Goal: Task Accomplishment & Management: Manage account settings

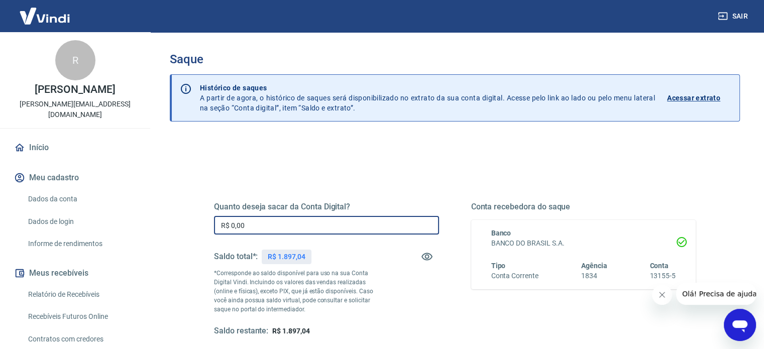
drag, startPoint x: 354, startPoint y: 226, endPoint x: 82, endPoint y: 206, distance: 271.9
click at [82, 206] on div "Sair R Renata Sanches de Souza renata@teknoval.com.br Início Meu cadastro Dados…" at bounding box center [382, 174] width 764 height 349
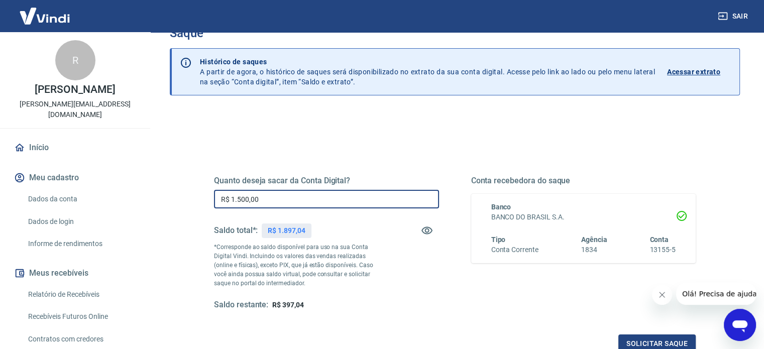
scroll to position [100, 0]
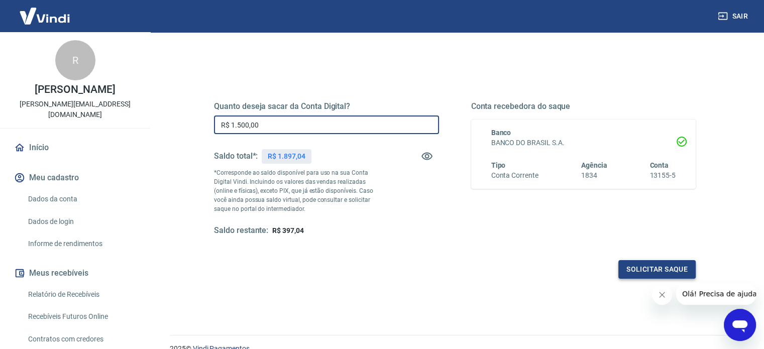
type input "R$ 1.500,00"
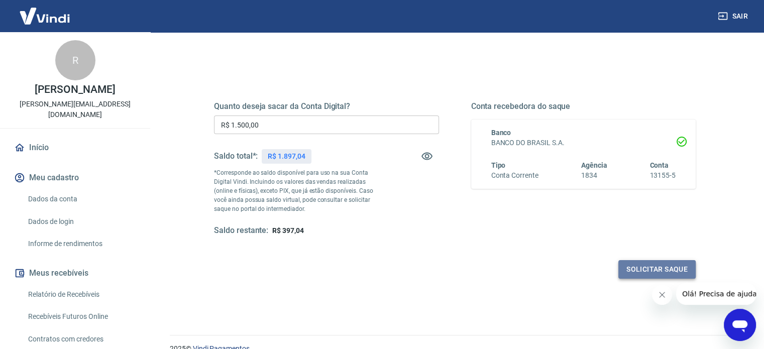
click at [681, 268] on button "Solicitar saque" at bounding box center [656, 269] width 77 height 19
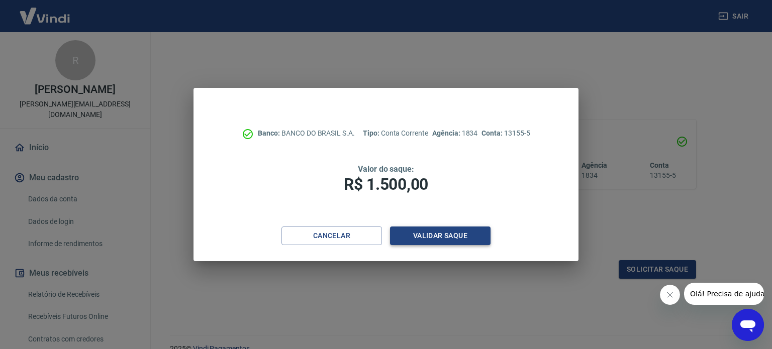
click at [430, 236] on button "Validar saque" at bounding box center [440, 236] width 100 height 19
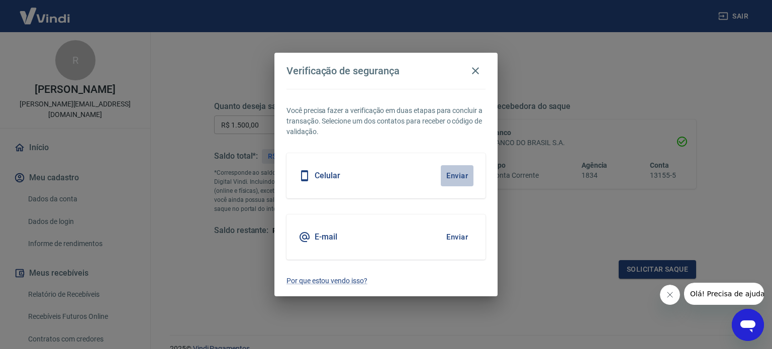
click at [461, 172] on button "Enviar" at bounding box center [456, 175] width 33 height 21
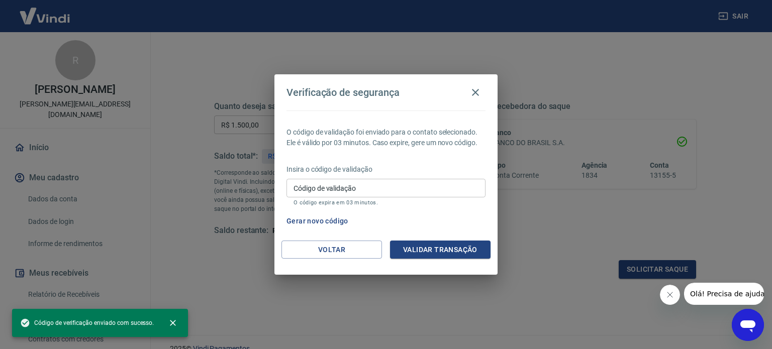
click at [453, 182] on input "Código de validação" at bounding box center [385, 188] width 199 height 19
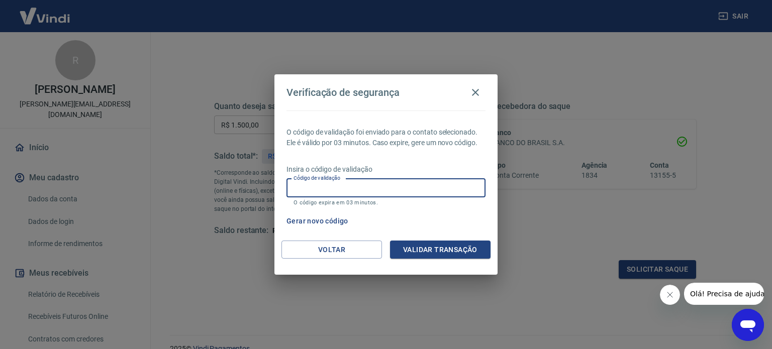
click at [452, 225] on div "Gerar novo código" at bounding box center [383, 221] width 203 height 19
click at [377, 184] on input "Código de validação" at bounding box center [385, 188] width 199 height 19
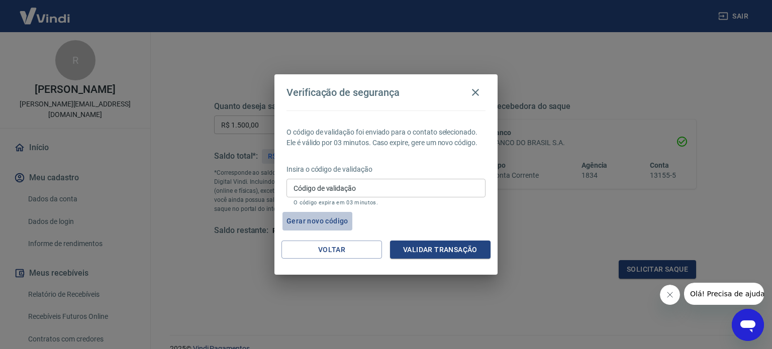
click at [317, 221] on button "Gerar novo código" at bounding box center [317, 221] width 70 height 19
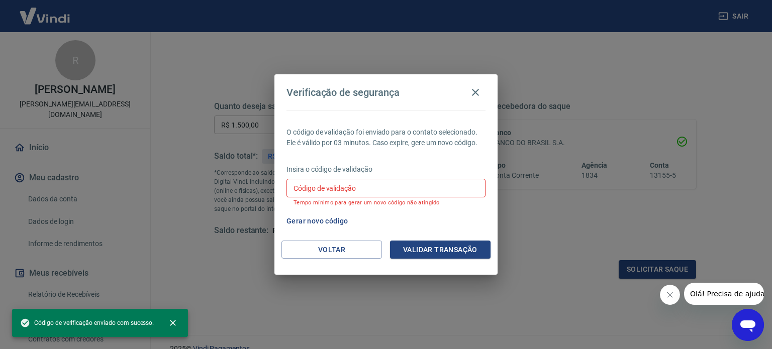
click at [339, 190] on input "Código de validação" at bounding box center [385, 188] width 199 height 19
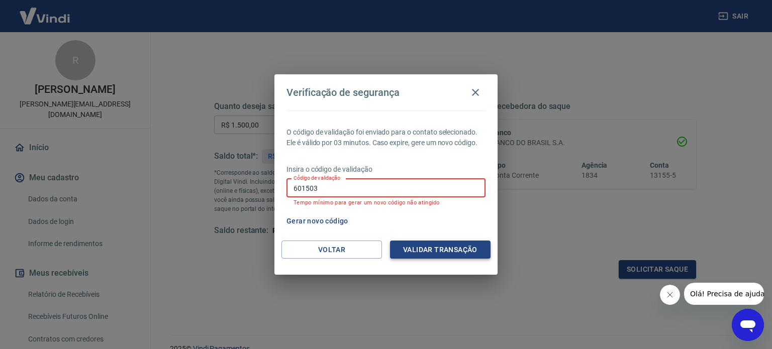
type input "601503"
click at [429, 246] on button "Validar transação" at bounding box center [440, 250] width 100 height 19
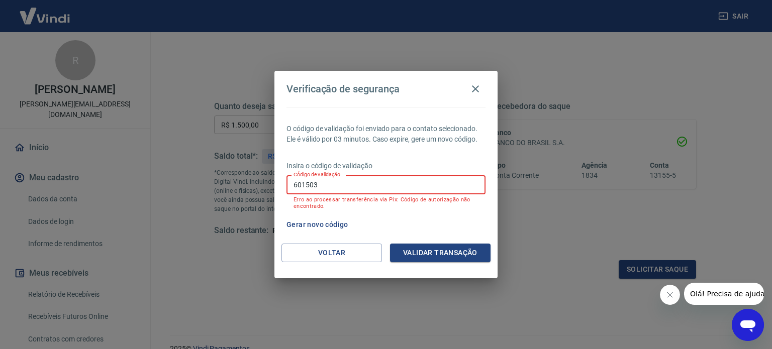
drag, startPoint x: 372, startPoint y: 184, endPoint x: 127, endPoint y: 172, distance: 245.4
click at [127, 172] on div "Verificação de segurança O código de validação foi enviado para o contato selec…" at bounding box center [386, 174] width 772 height 349
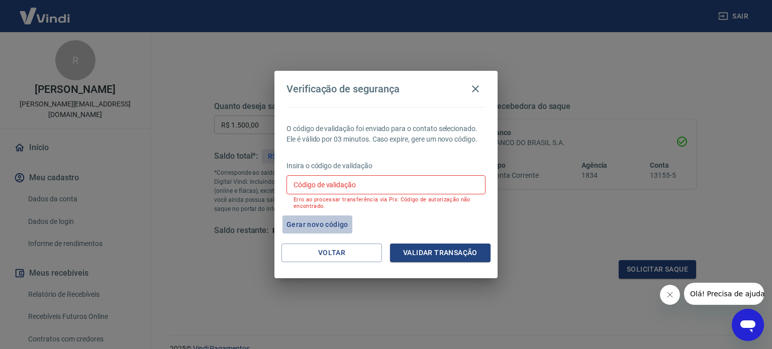
click at [327, 221] on button "Gerar novo código" at bounding box center [317, 224] width 70 height 19
click at [478, 90] on icon "button" at bounding box center [475, 89] width 12 height 12
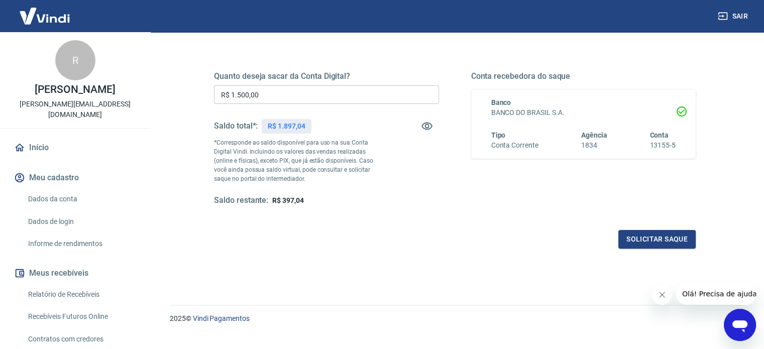
scroll to position [147, 0]
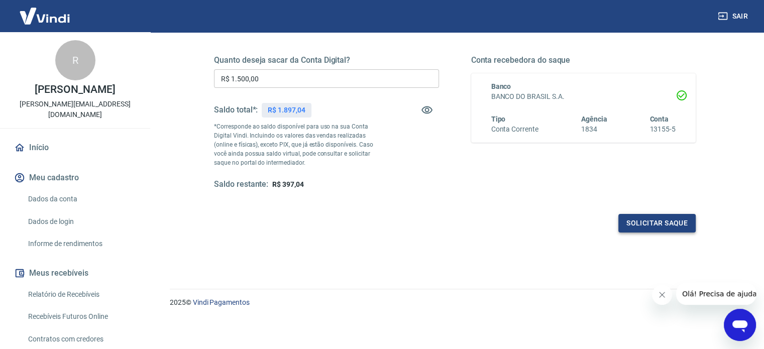
click at [674, 218] on button "Solicitar saque" at bounding box center [656, 223] width 77 height 19
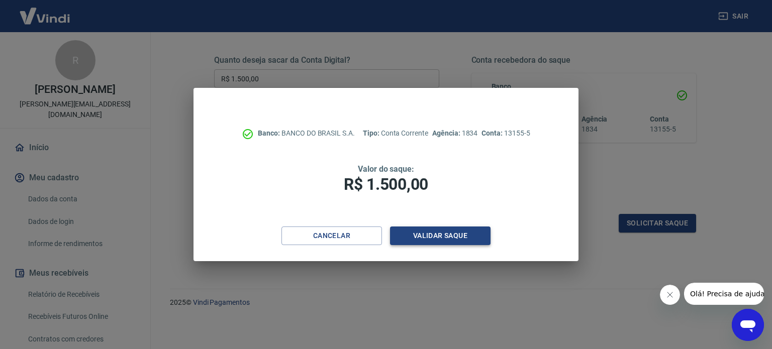
click at [439, 234] on button "Validar saque" at bounding box center [440, 236] width 100 height 19
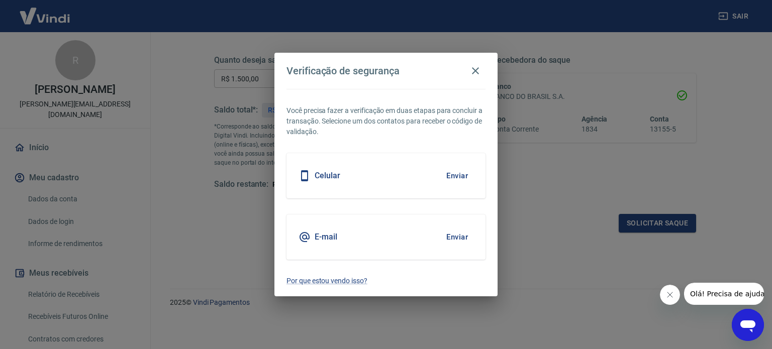
click at [461, 236] on button "Enviar" at bounding box center [456, 237] width 33 height 21
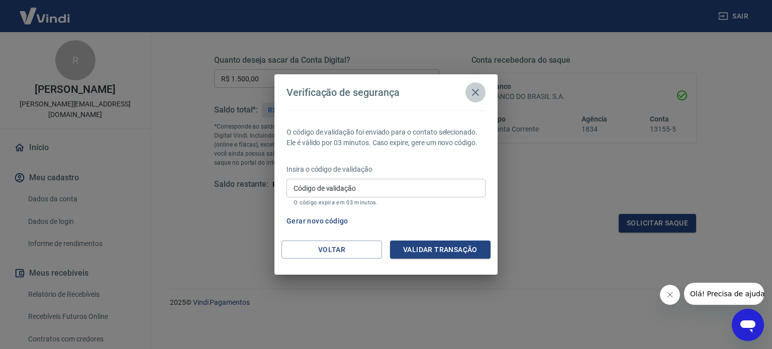
click at [480, 92] on icon "button" at bounding box center [475, 92] width 12 height 12
